Goal: Obtain resource: Download file/media

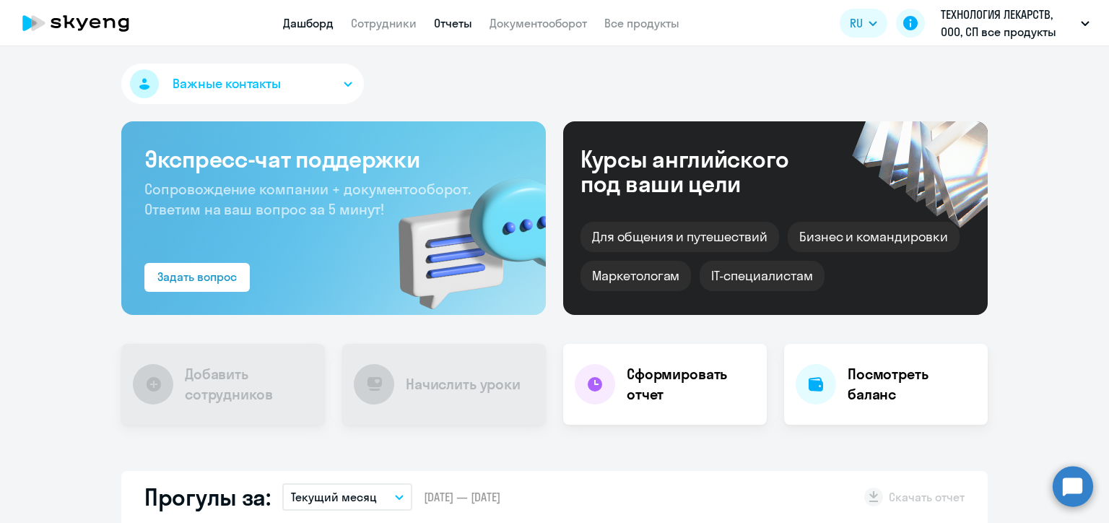
click at [447, 26] on link "Отчеты" at bounding box center [453, 23] width 38 height 14
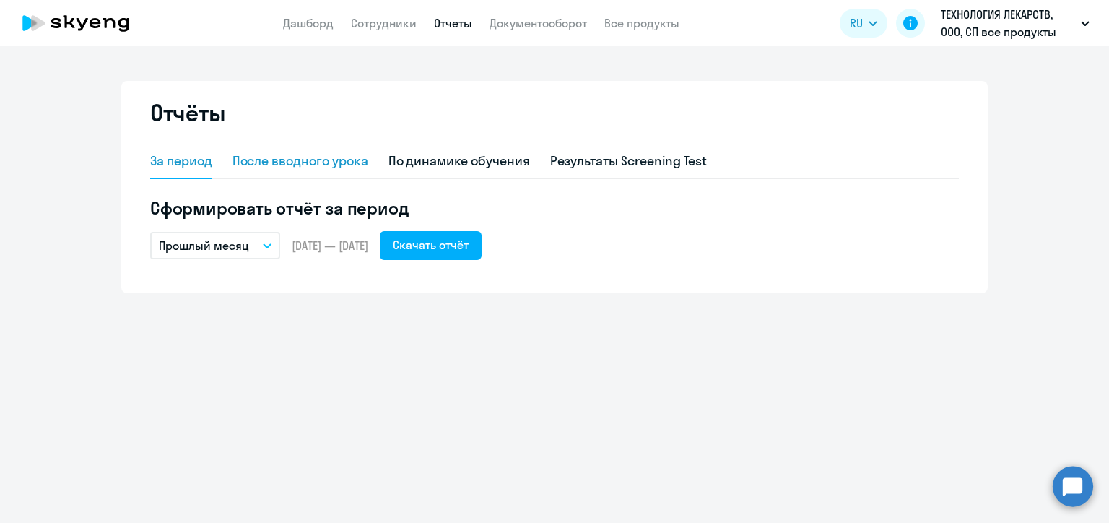
click at [302, 158] on div "После вводного урока" at bounding box center [300, 161] width 136 height 19
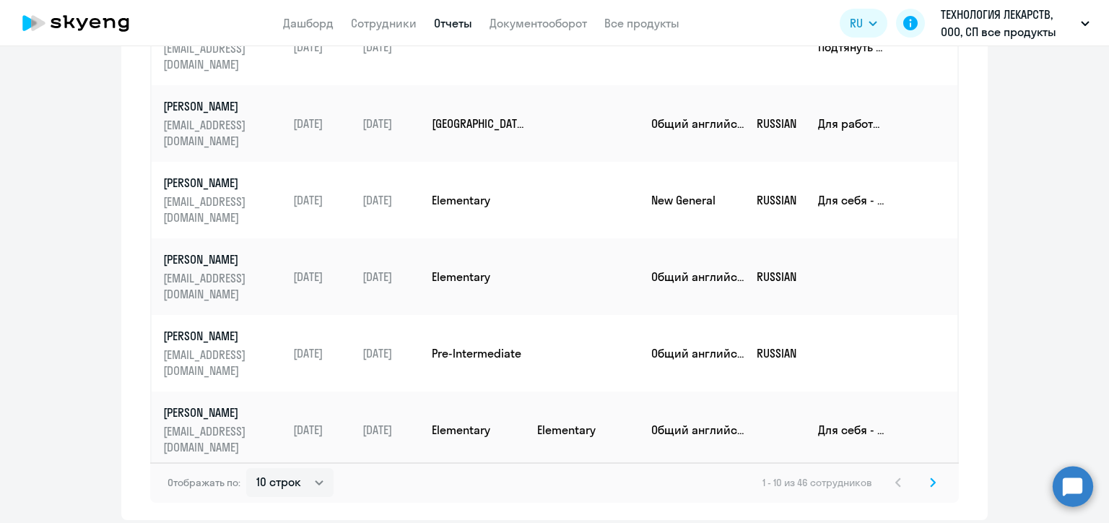
scroll to position [479, 0]
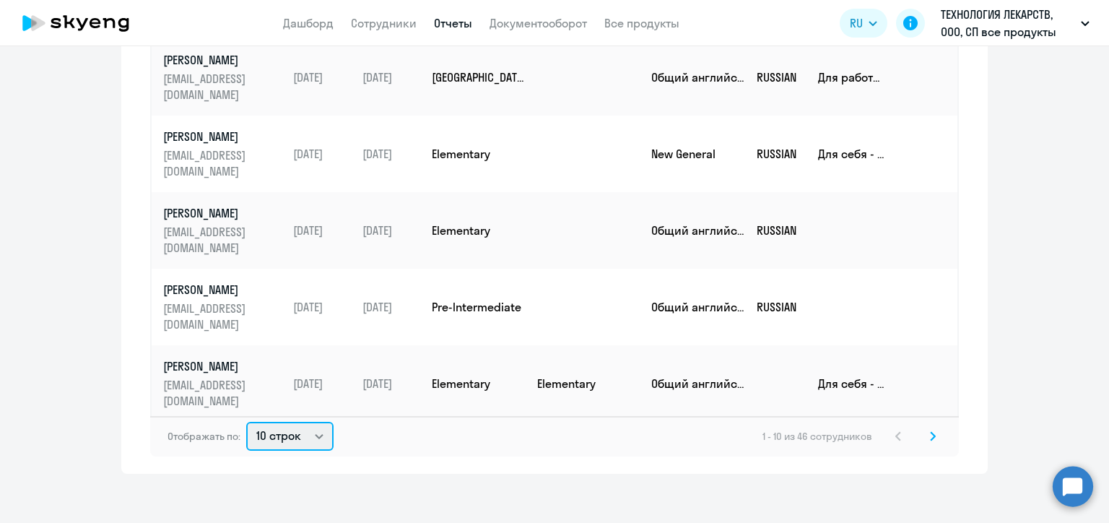
click at [307, 436] on select "10 строк 30 строк 50 строк" at bounding box center [289, 436] width 87 height 29
select select "50"
click at [246, 422] on select "10 строк 30 строк 50 строк" at bounding box center [289, 436] width 87 height 29
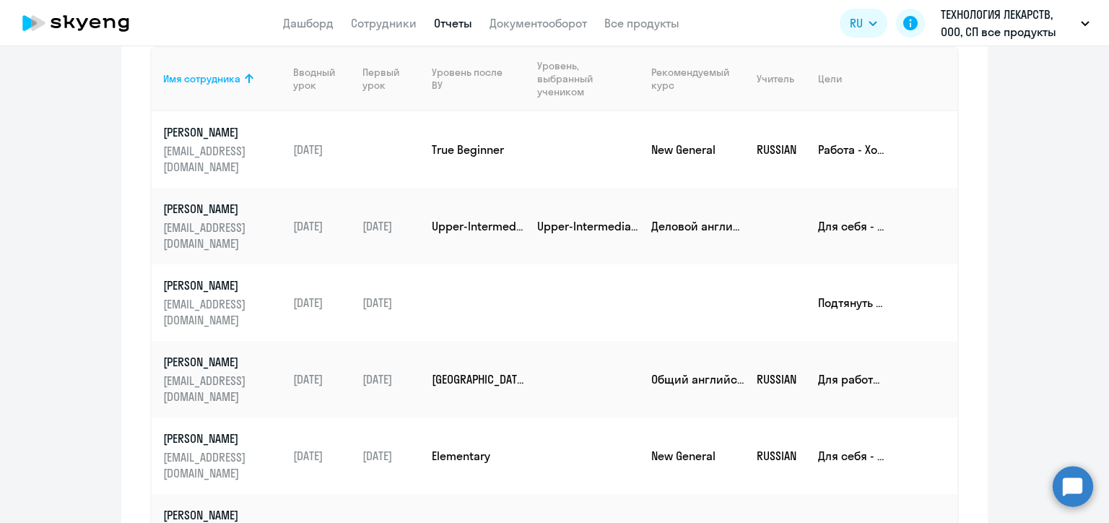
scroll to position [0, 0]
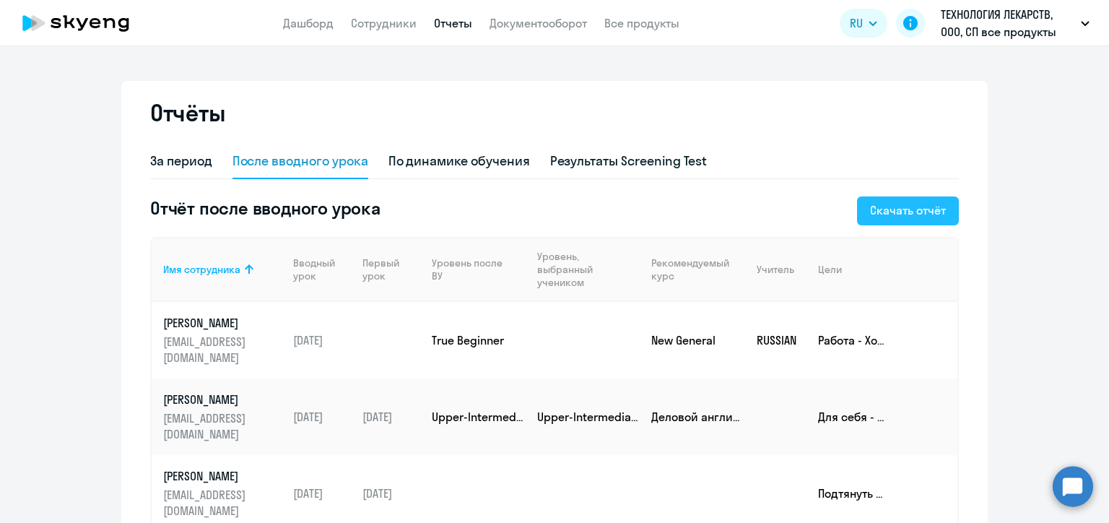
click at [910, 207] on div "Скачать отчёт" at bounding box center [908, 209] width 76 height 17
click at [381, 19] on link "Сотрудники" at bounding box center [384, 23] width 66 height 14
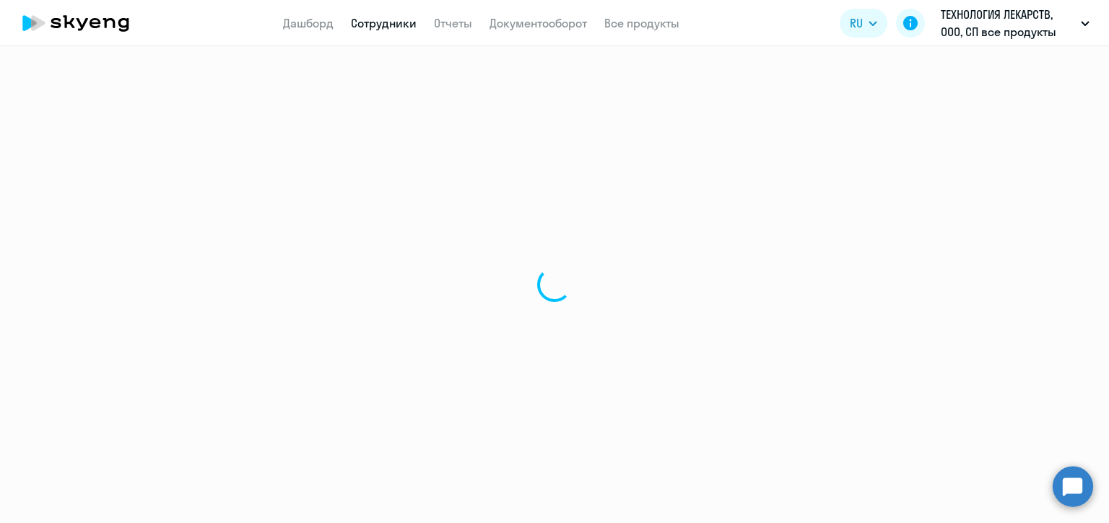
select select "30"
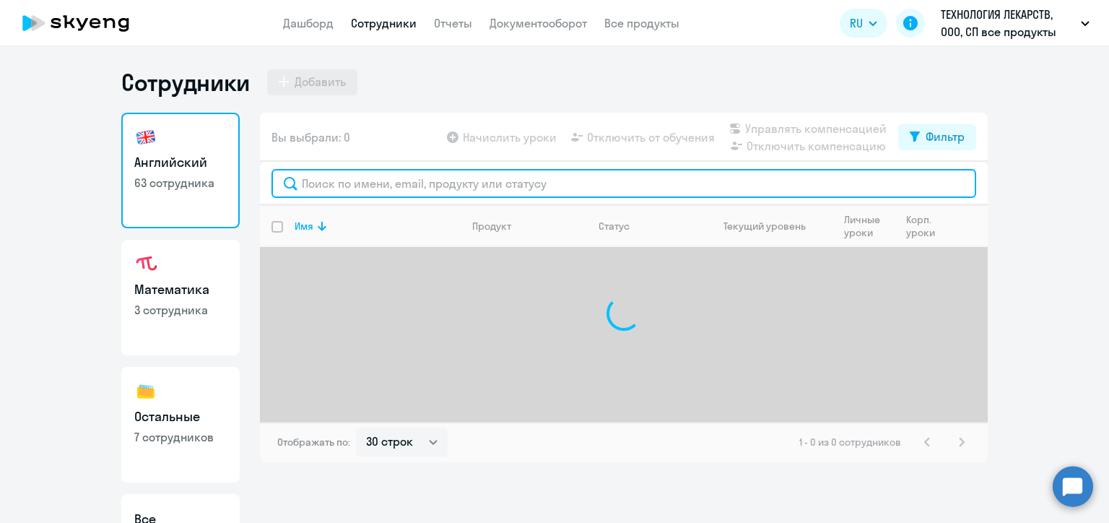
click at [353, 183] on input "text" at bounding box center [623, 183] width 704 height 29
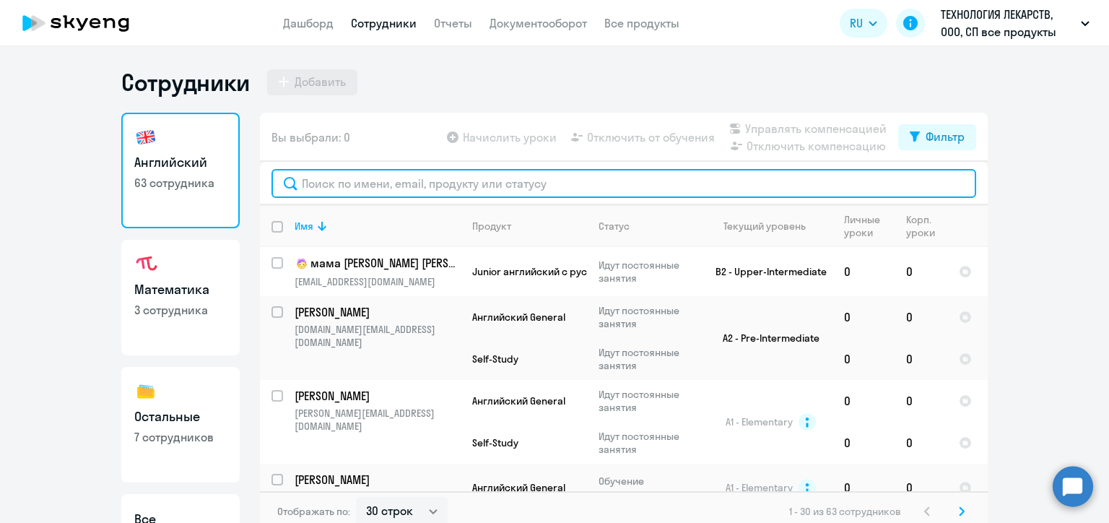
paste input "[PERSON_NAME]"
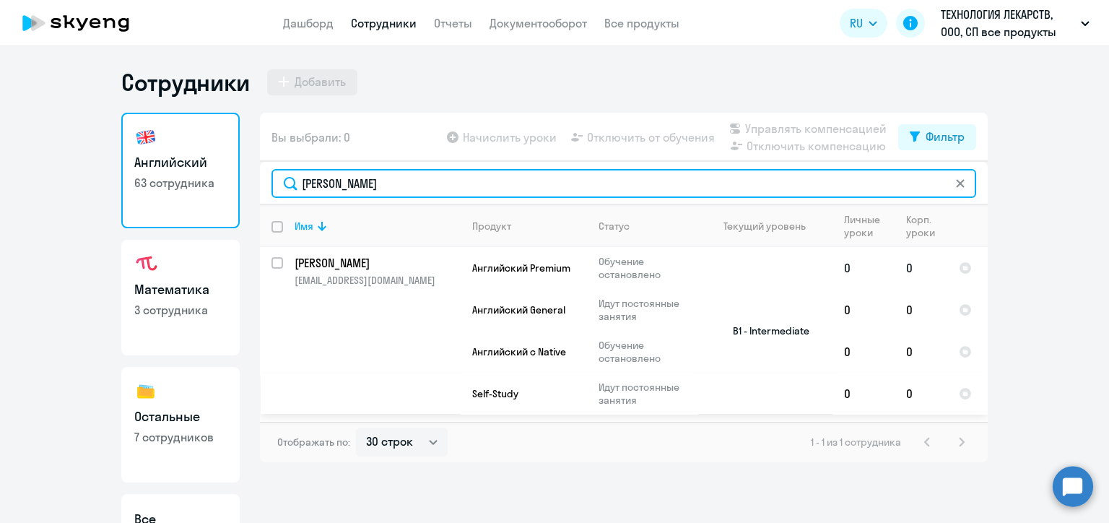
type input "[PERSON_NAME]"
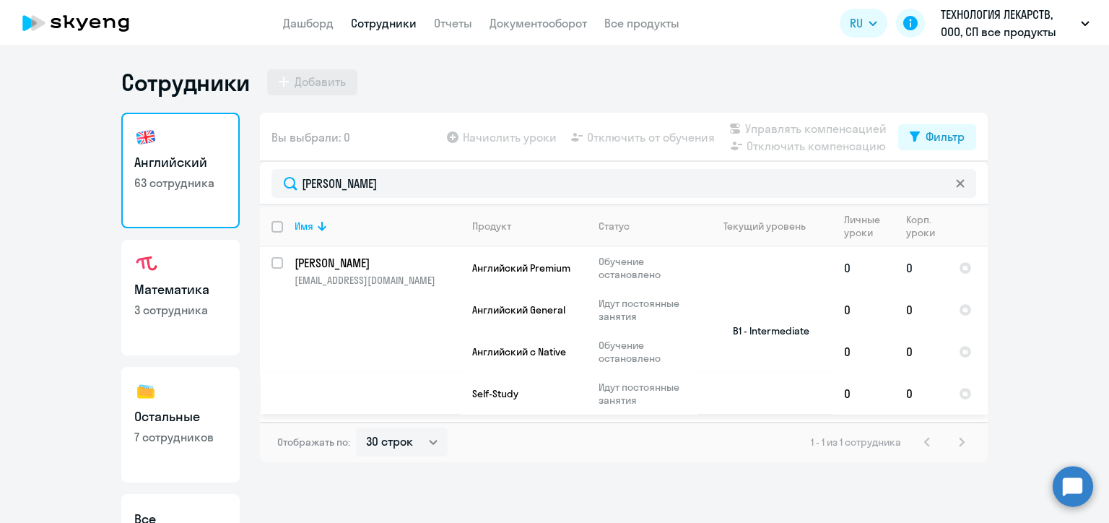
click at [738, 346] on td "B1 - Intermediate" at bounding box center [765, 330] width 134 height 167
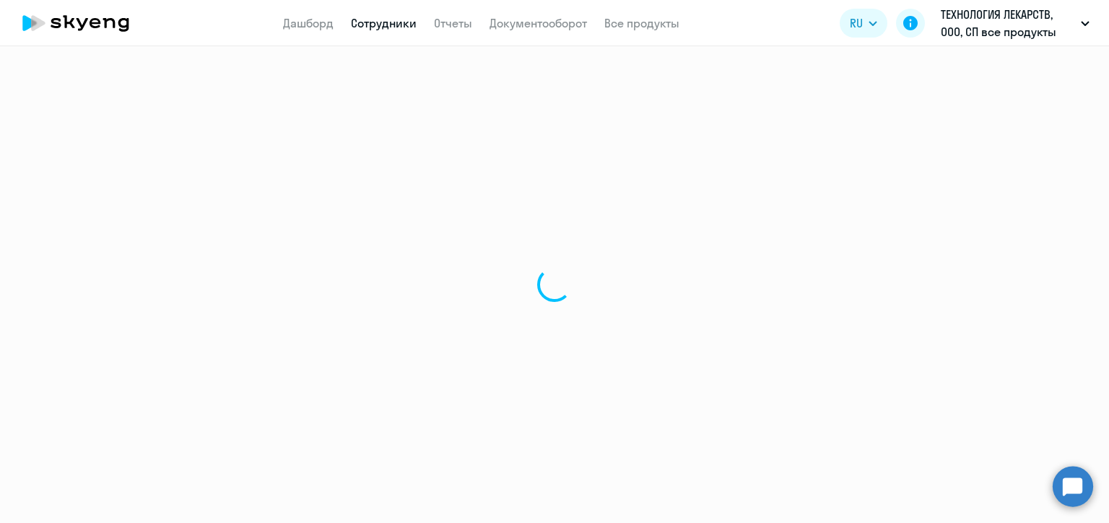
select select "english"
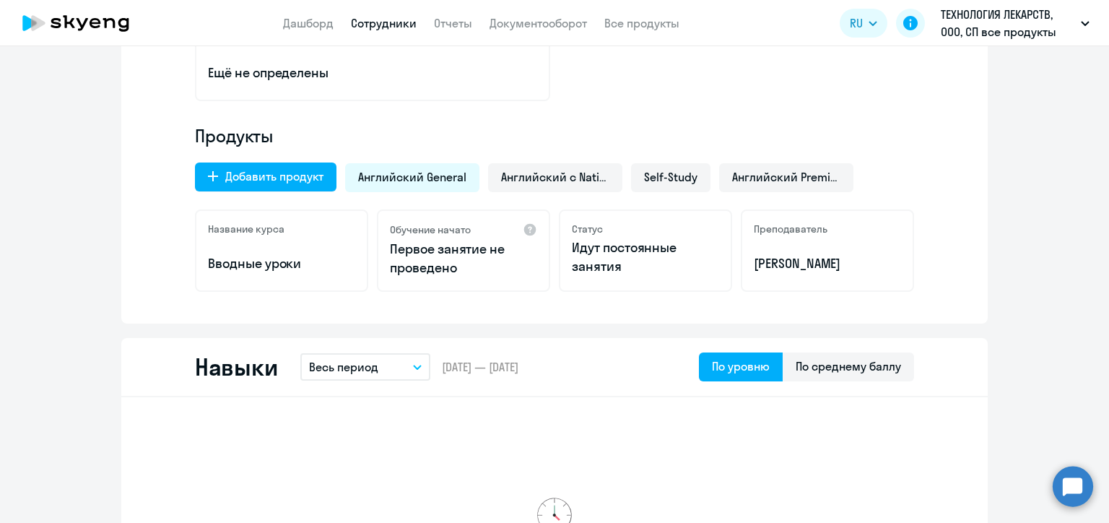
scroll to position [361, 0]
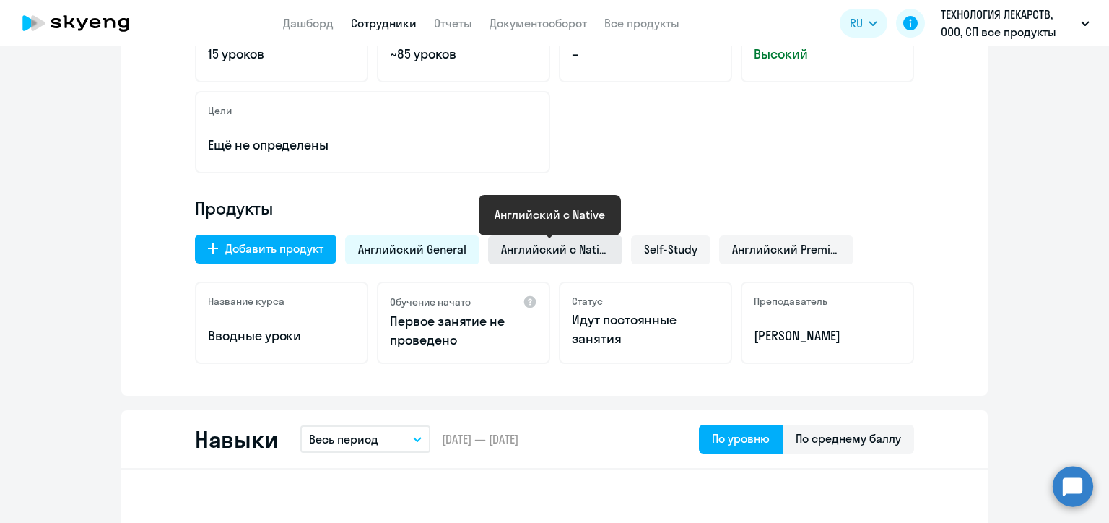
click at [552, 253] on span "Английский с Native" at bounding box center [555, 249] width 108 height 16
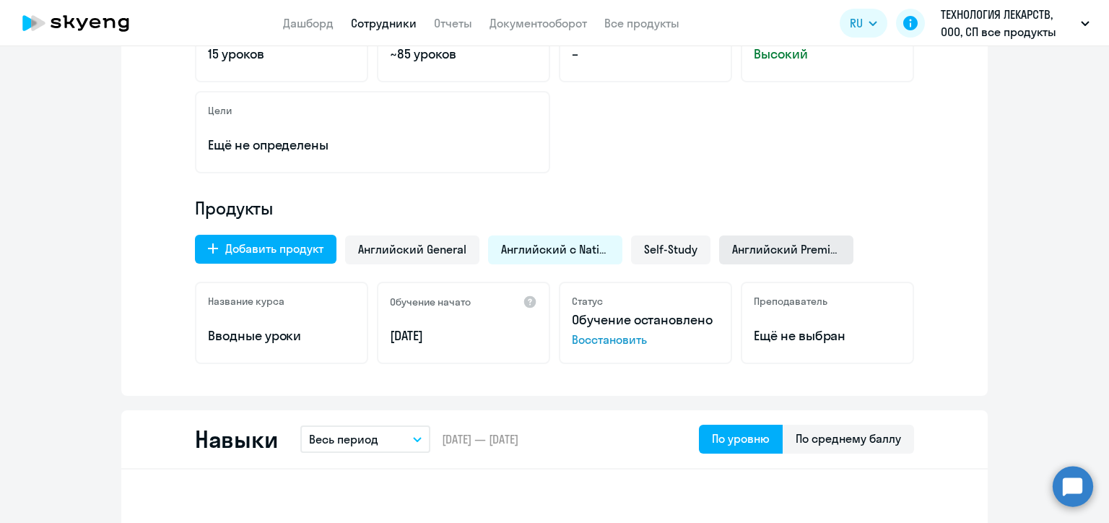
click at [764, 251] on span "Английский Premium" at bounding box center [786, 249] width 108 height 16
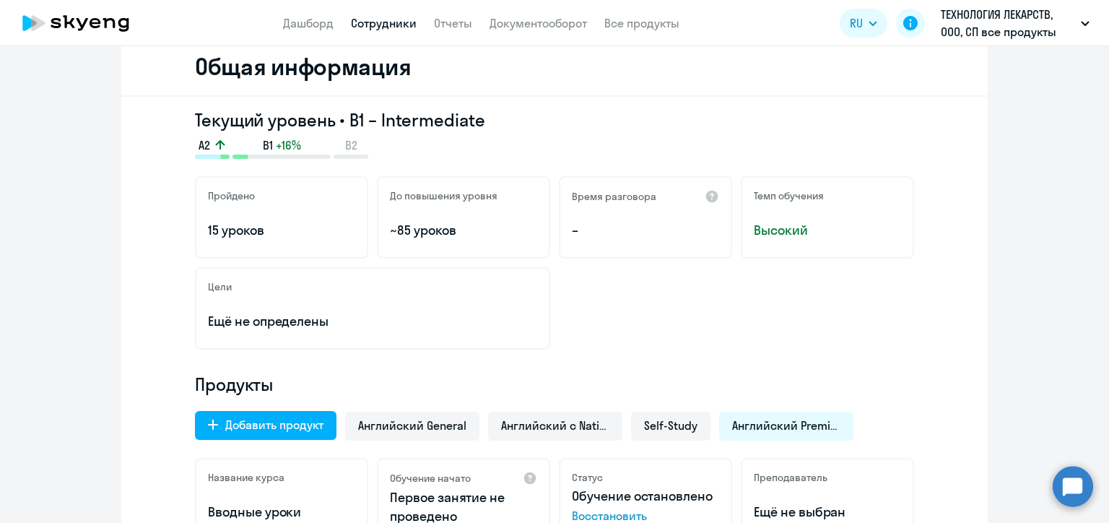
scroll to position [0, 0]
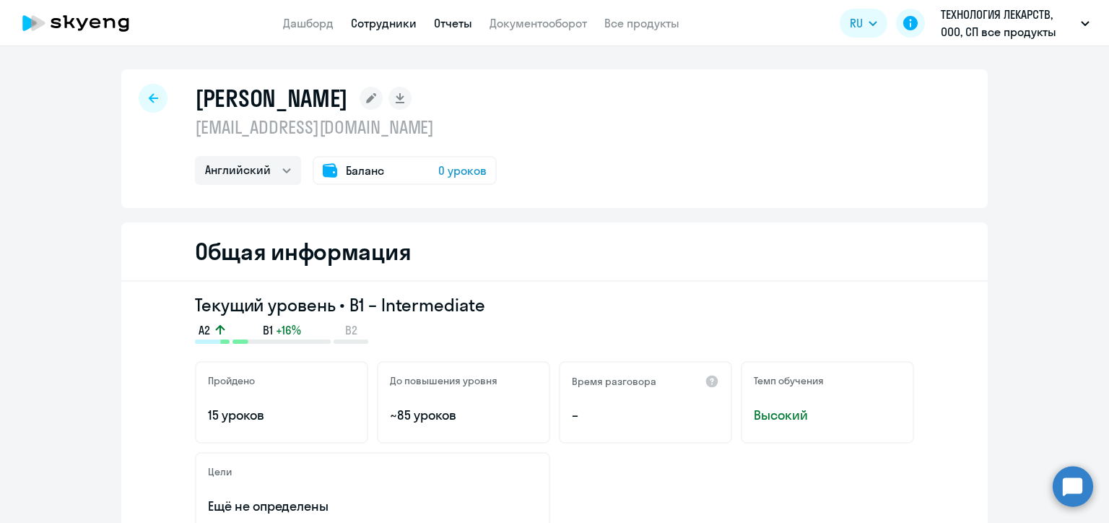
click at [450, 23] on link "Отчеты" at bounding box center [453, 23] width 38 height 14
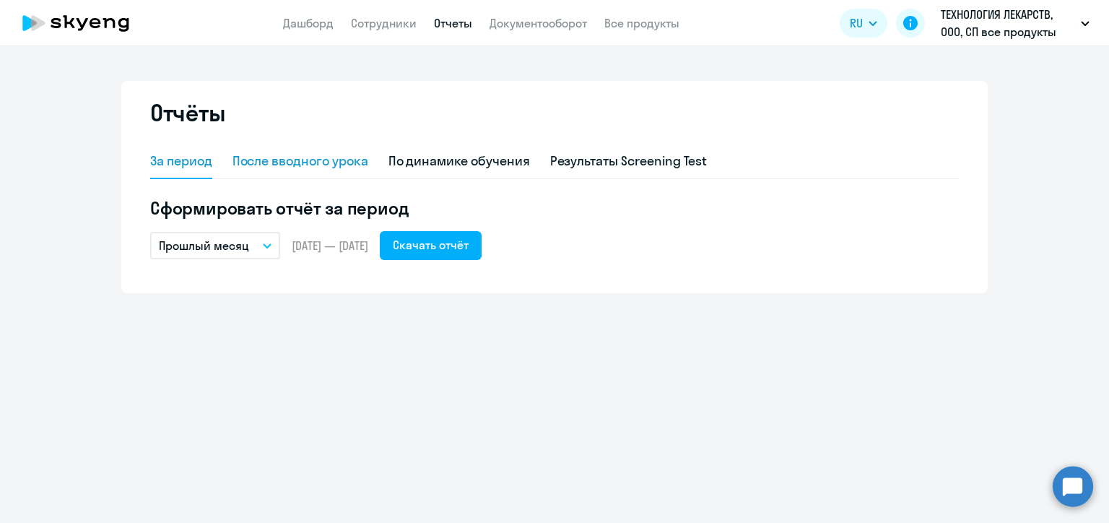
click at [306, 162] on div "После вводного урока" at bounding box center [300, 161] width 136 height 19
select select "10"
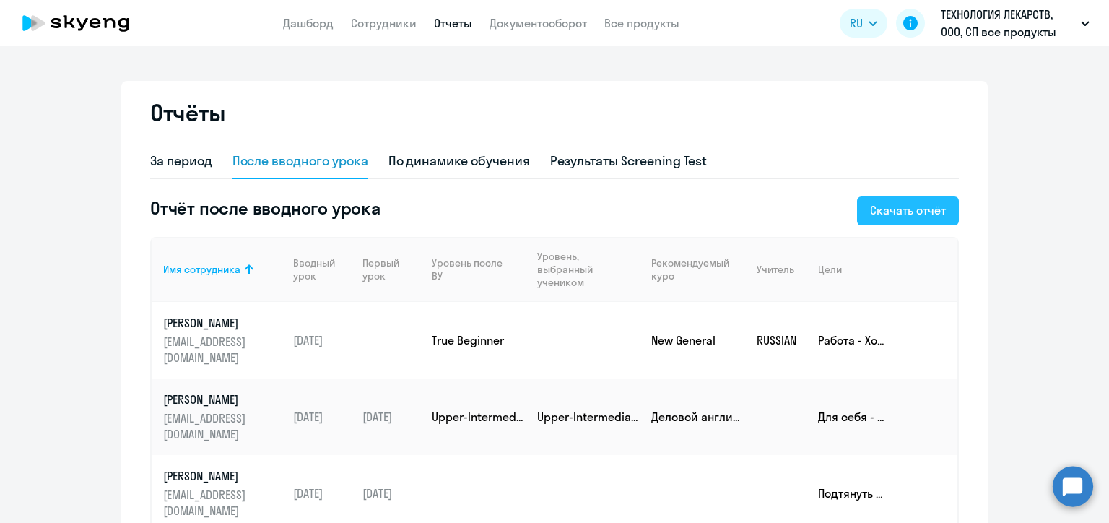
click at [912, 213] on div "Скачать отчёт" at bounding box center [908, 209] width 76 height 17
click at [464, 160] on div "По динамике обучения" at bounding box center [458, 161] width 141 height 19
